Goal: Transaction & Acquisition: Purchase product/service

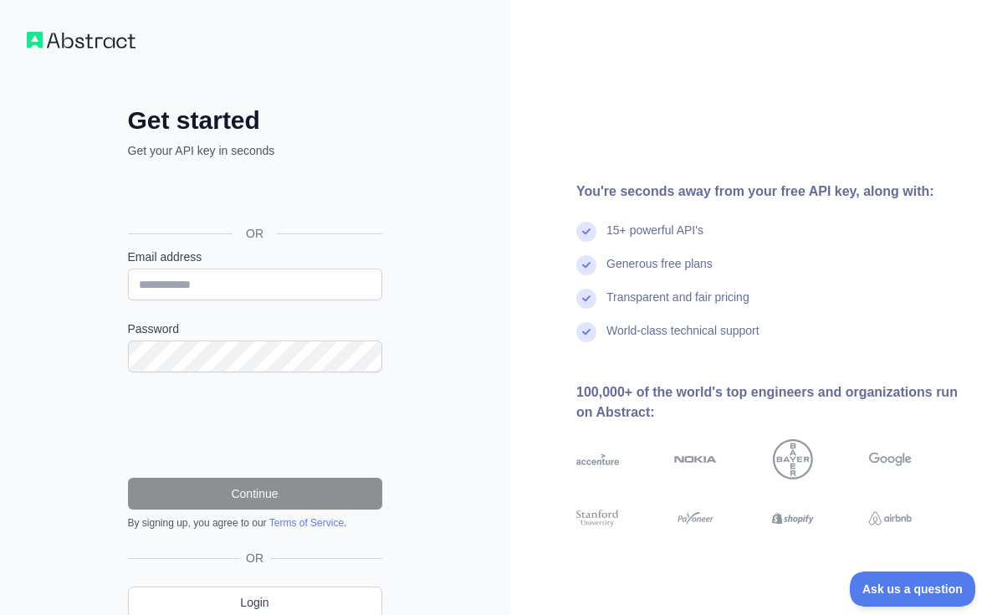
scroll to position [3, 0]
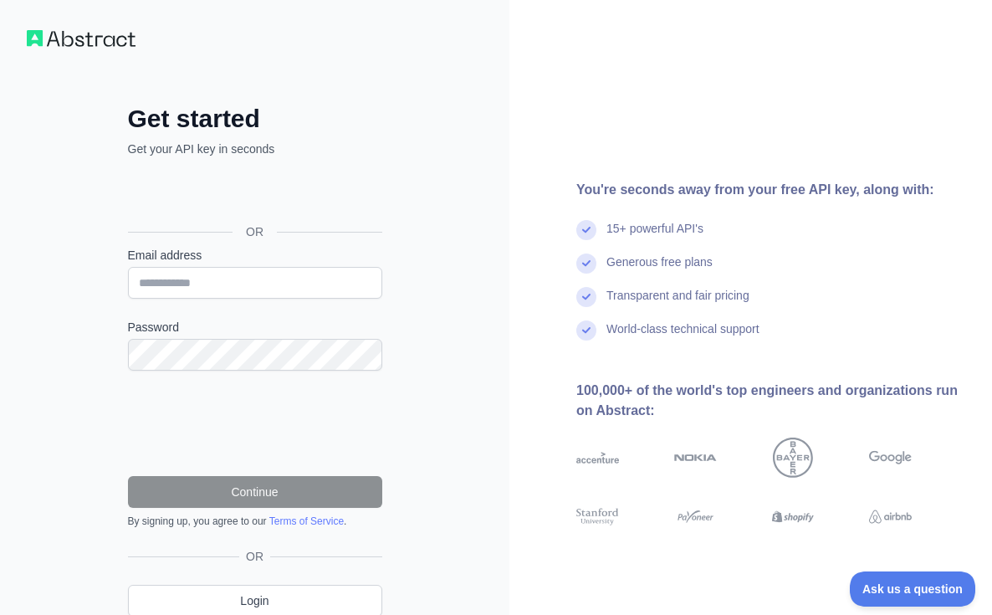
click at [281, 192] on div "Sign in with Google. Opens in new tab" at bounding box center [253, 194] width 251 height 37
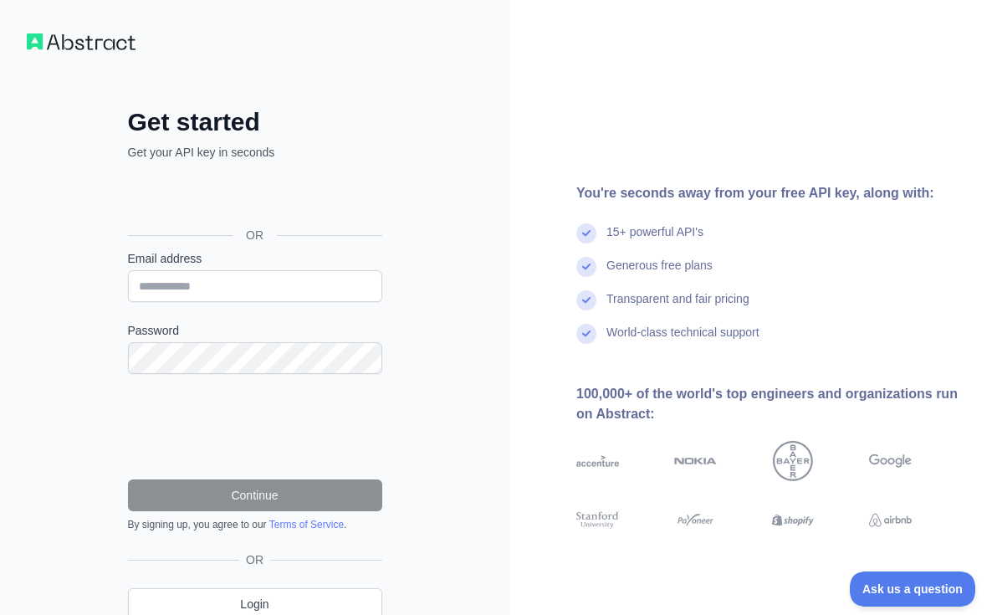
scroll to position [0, 0]
click at [244, 196] on div "Sign in with Google. Opens in new tab" at bounding box center [253, 197] width 251 height 37
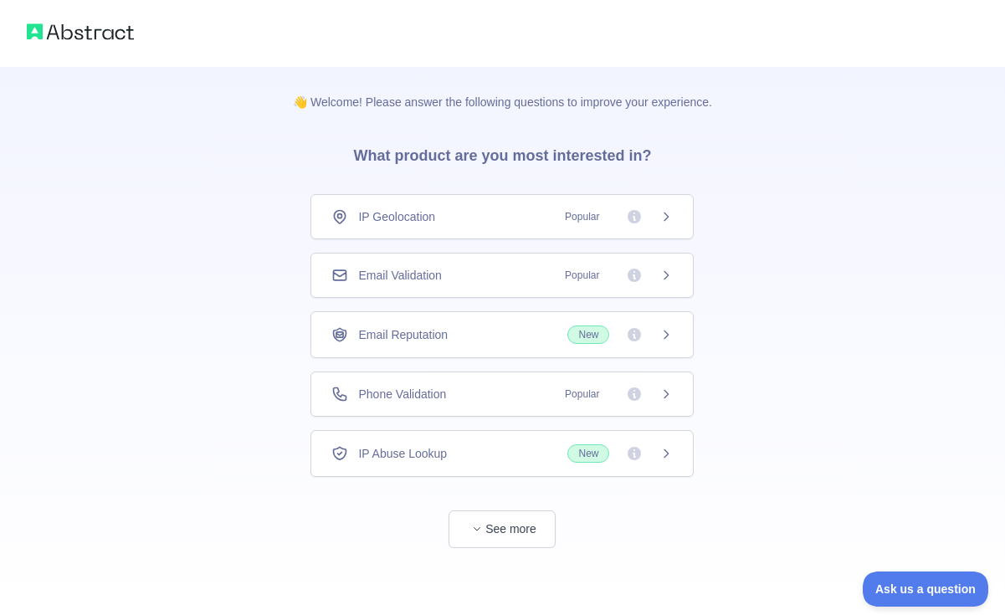
click at [670, 271] on icon at bounding box center [665, 275] width 13 height 13
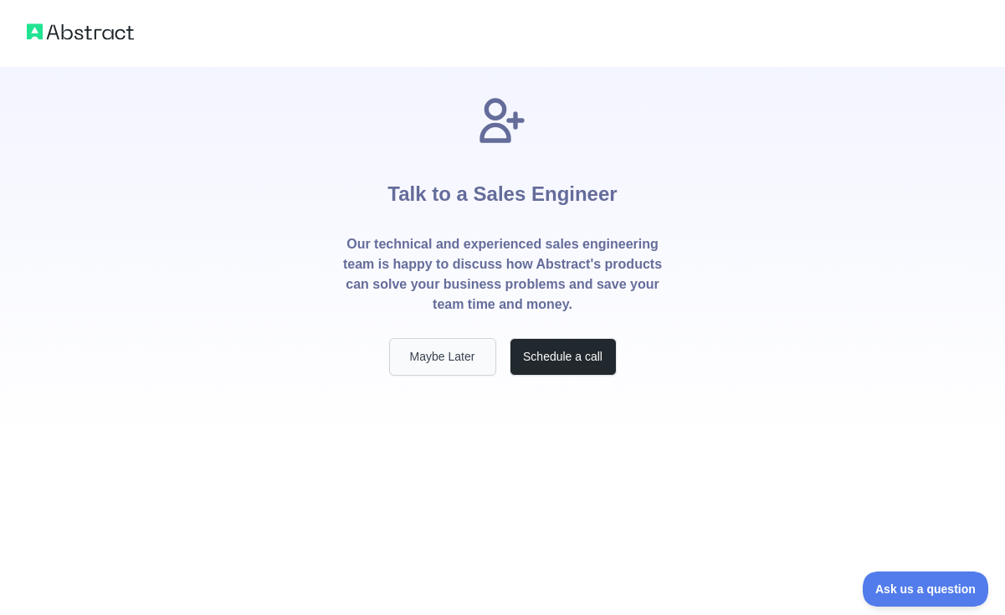
click at [434, 354] on button "Maybe Later" at bounding box center [442, 357] width 107 height 38
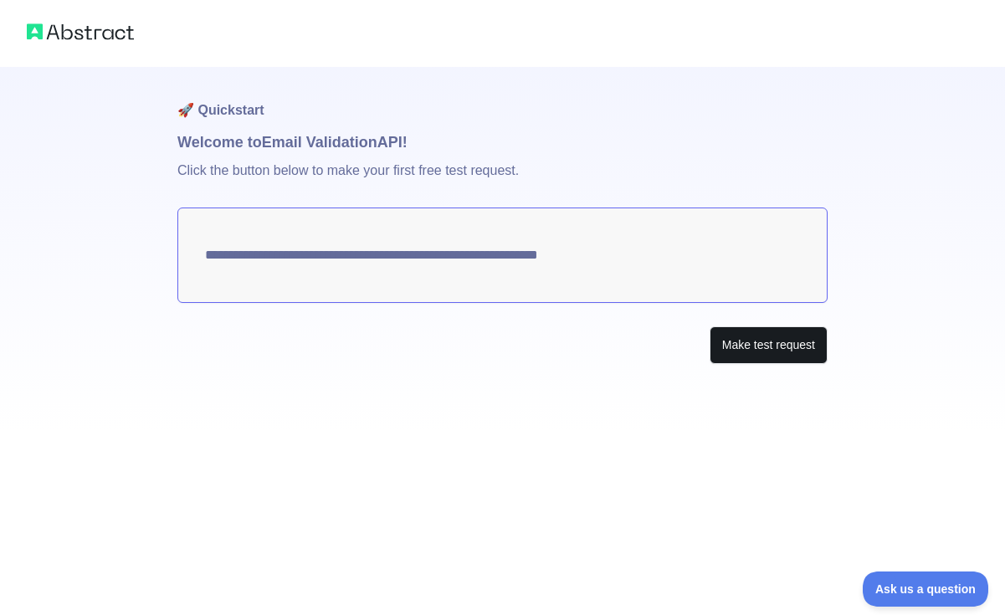
click at [761, 353] on button "Make test request" at bounding box center [769, 345] width 118 height 38
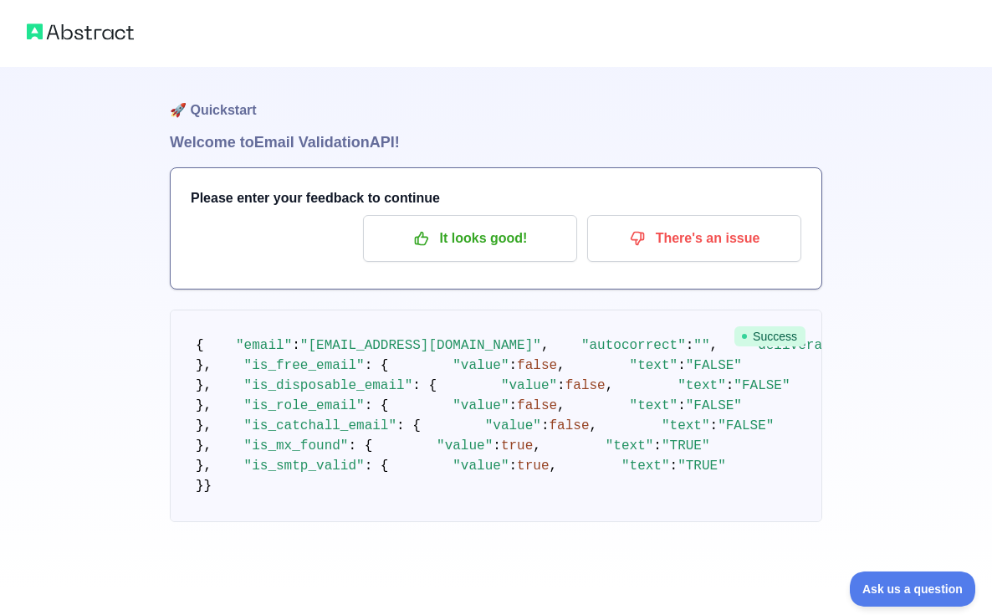
scroll to position [39, 0]
click at [445, 224] on p "It looks good!" at bounding box center [470, 238] width 189 height 28
